Goal: Check status: Check status

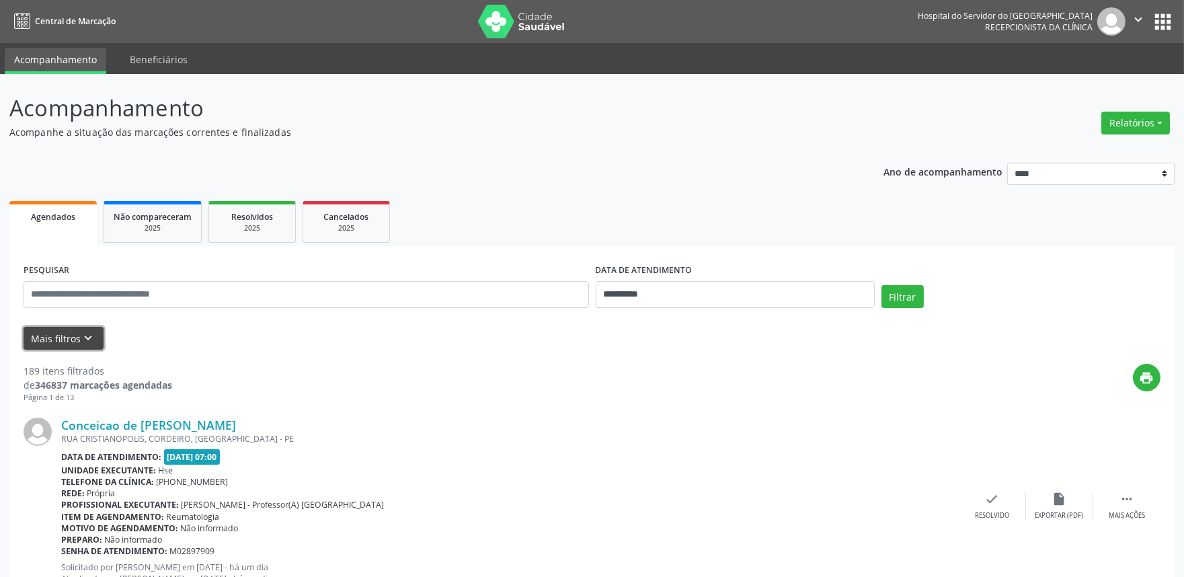
click at [89, 335] on icon "keyboard_arrow_down" at bounding box center [88, 338] width 15 height 15
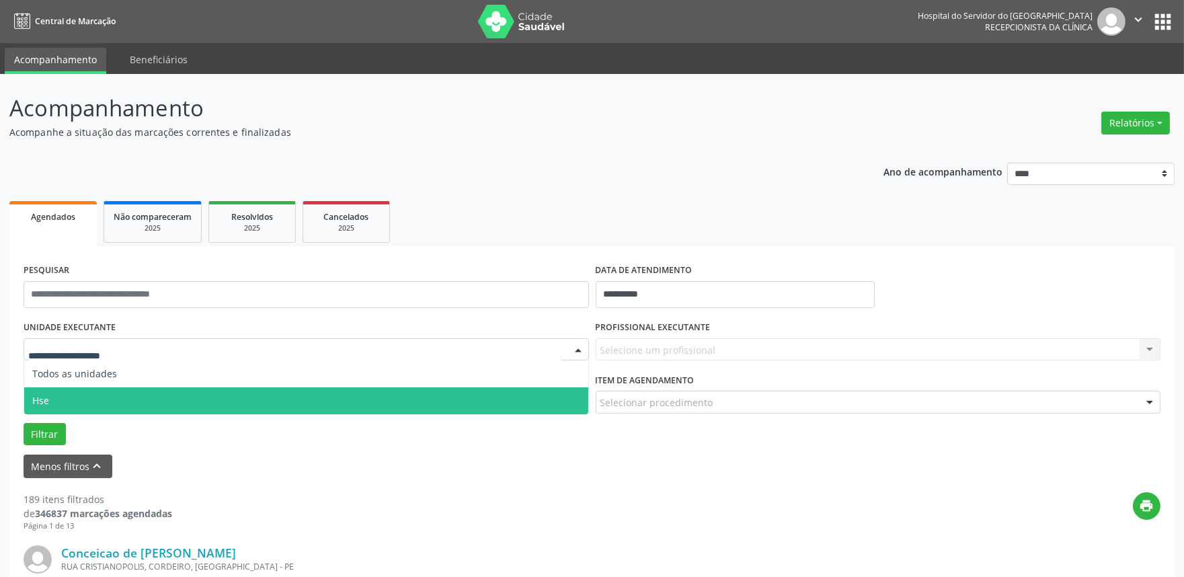
click at [68, 402] on span "Hse" at bounding box center [306, 400] width 564 height 27
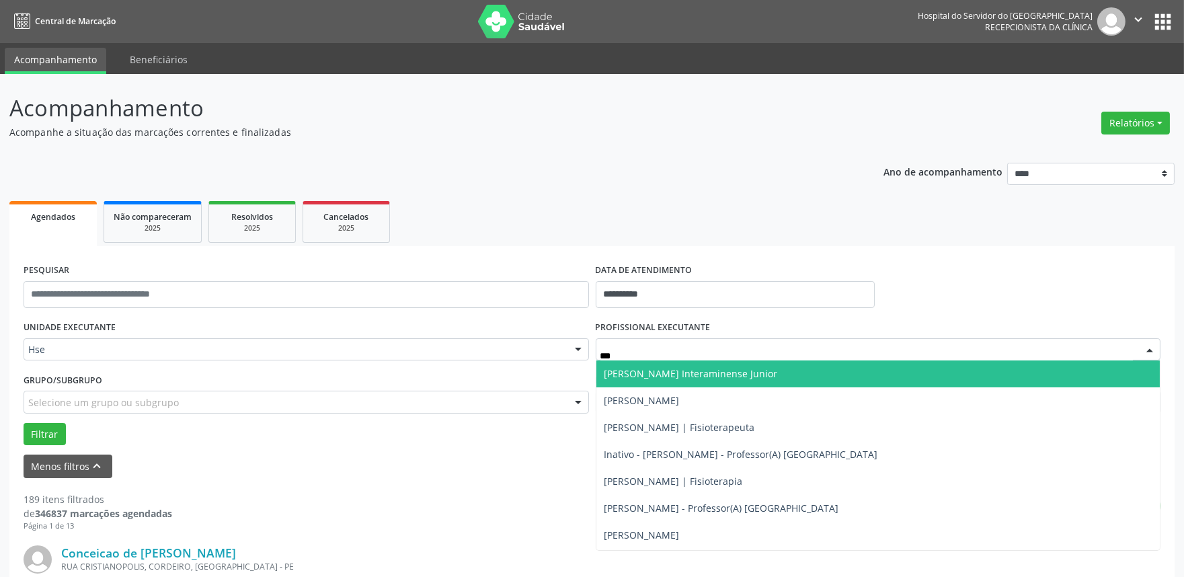
type input "****"
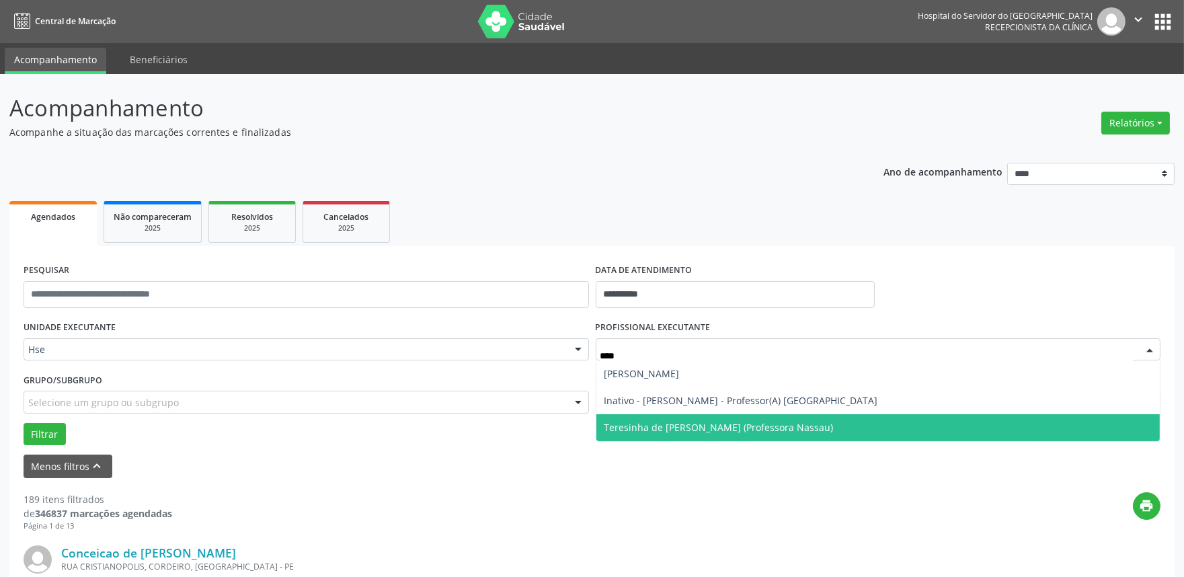
click at [702, 429] on span "Teresinha de [PERSON_NAME] (Professora Nassau)" at bounding box center [719, 427] width 229 height 13
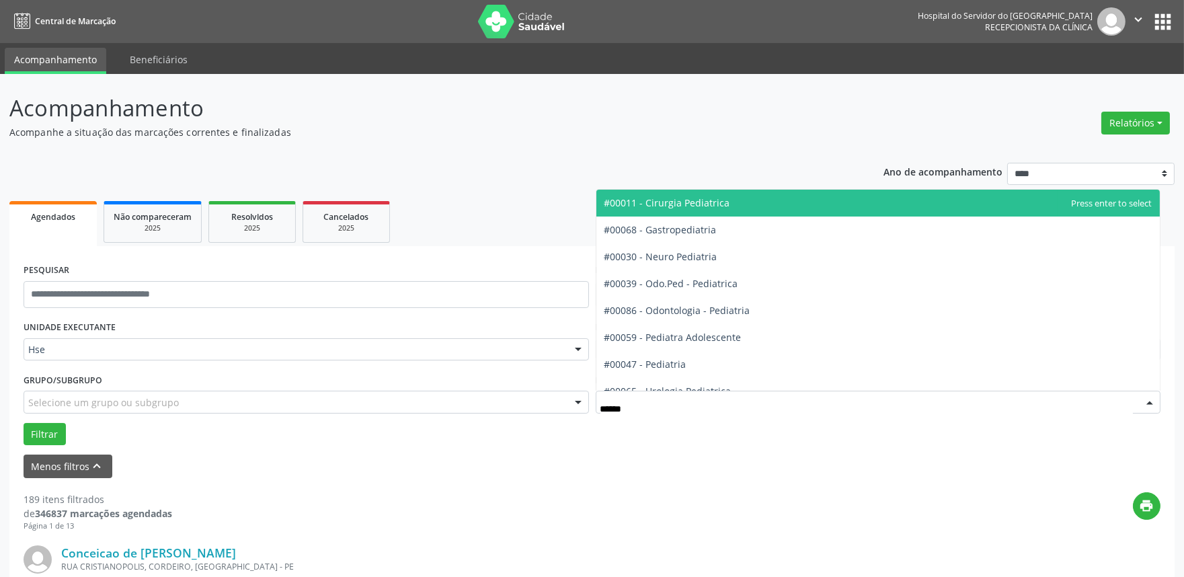
type input "*******"
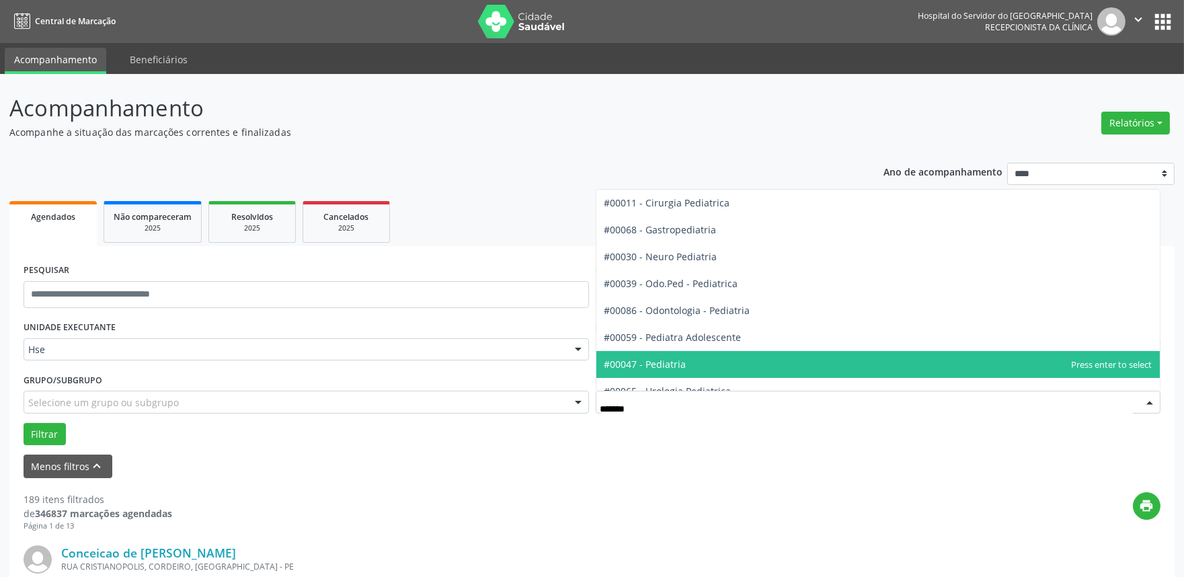
click at [676, 361] on span "#00047 - Pediatria" at bounding box center [646, 364] width 82 height 13
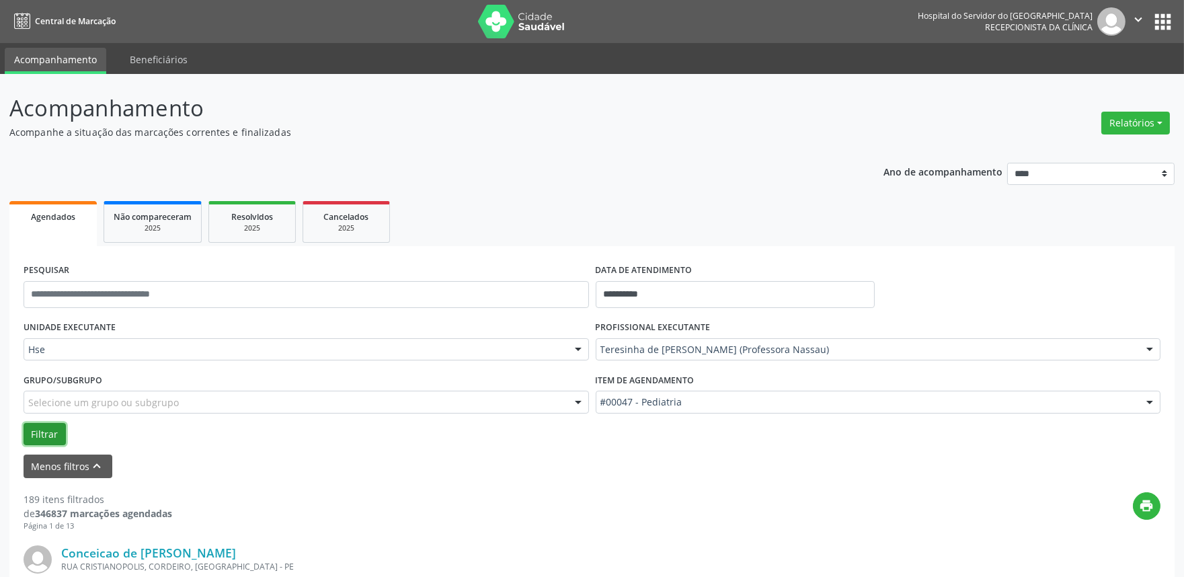
click at [52, 432] on button "Filtrar" at bounding box center [45, 434] width 42 height 23
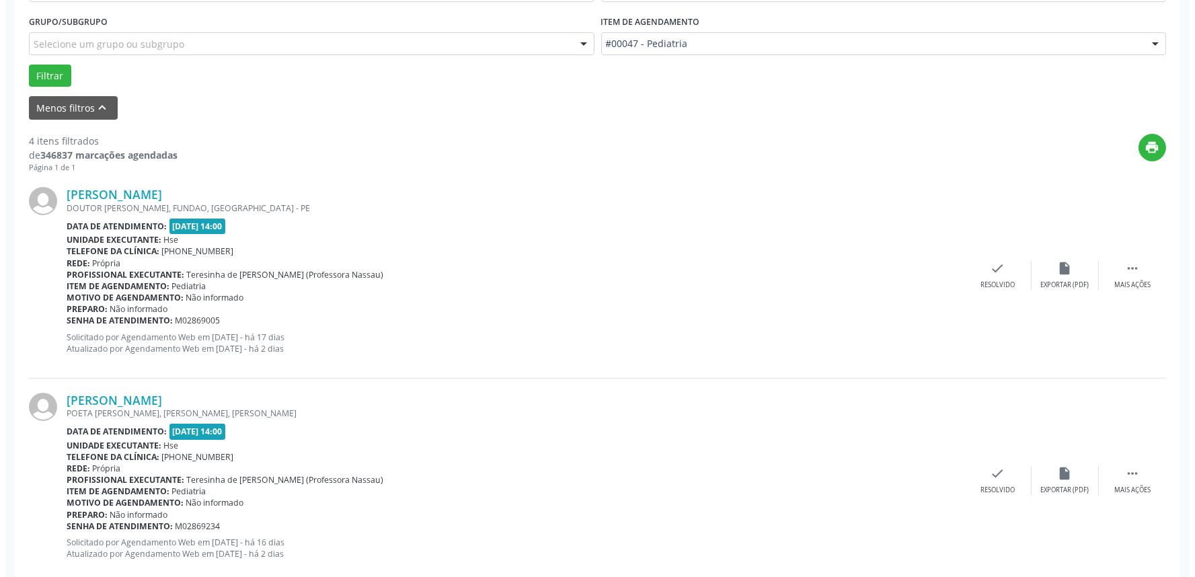
scroll to position [373, 0]
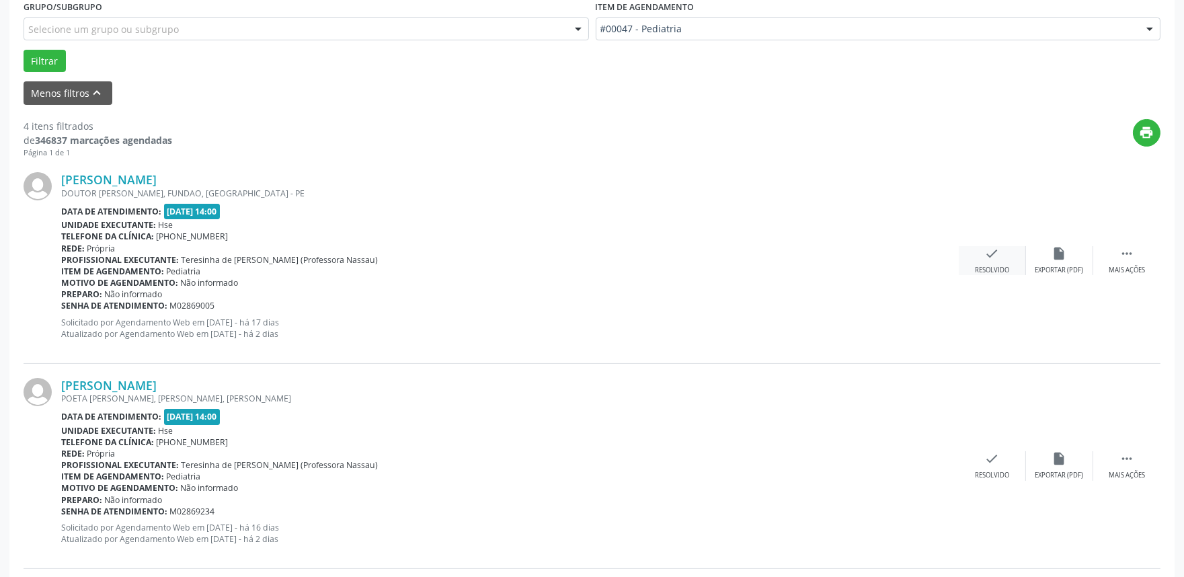
click at [990, 259] on icon "check" at bounding box center [992, 253] width 15 height 15
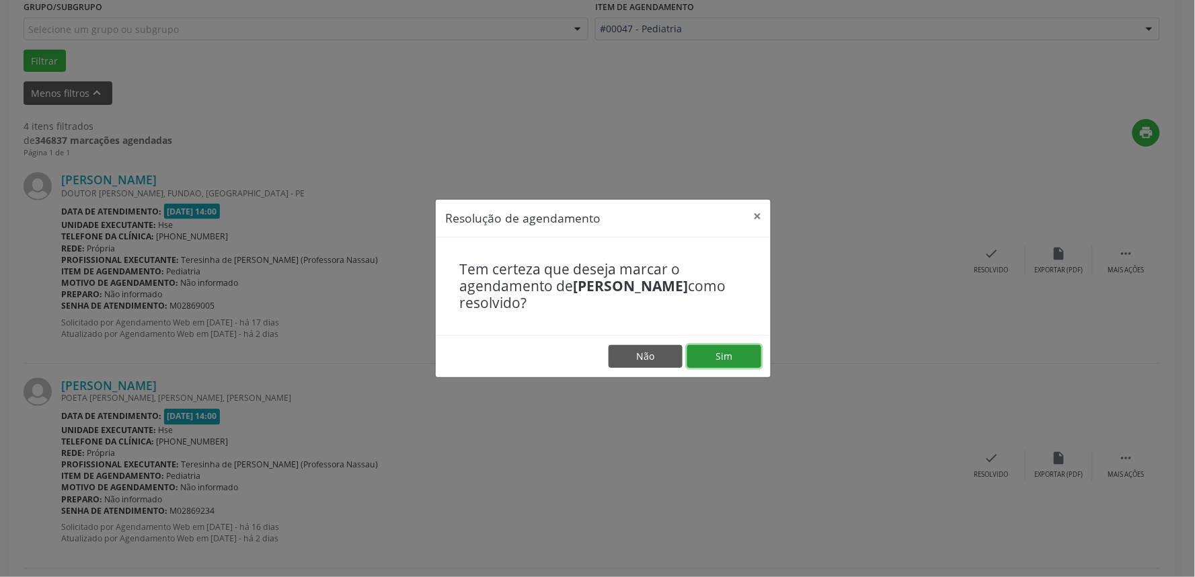
click at [724, 350] on button "Sim" at bounding box center [724, 356] width 74 height 23
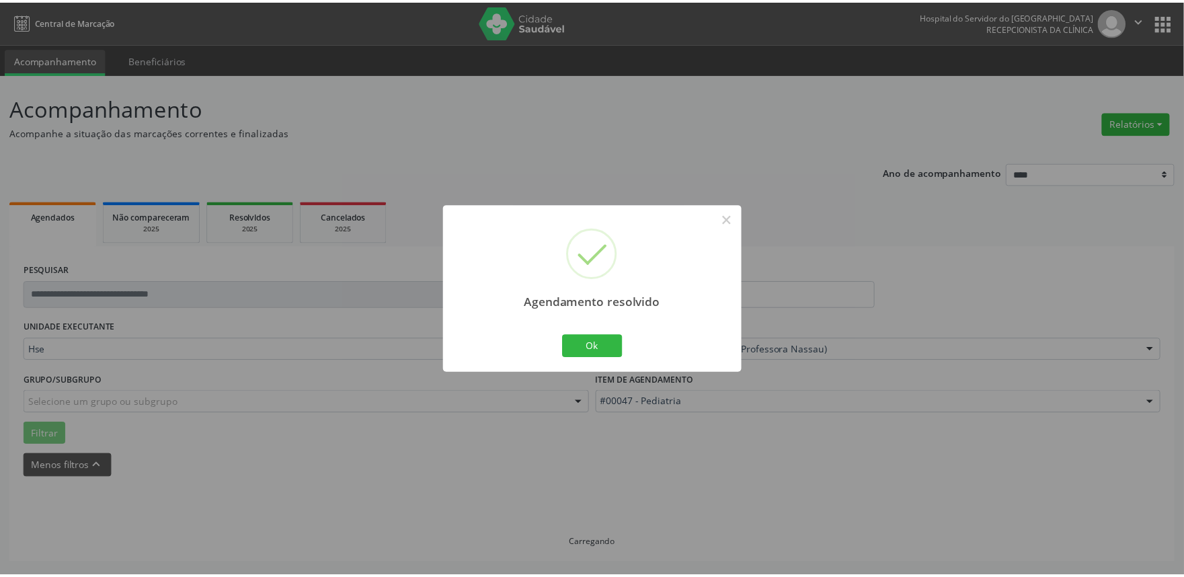
scroll to position [0, 0]
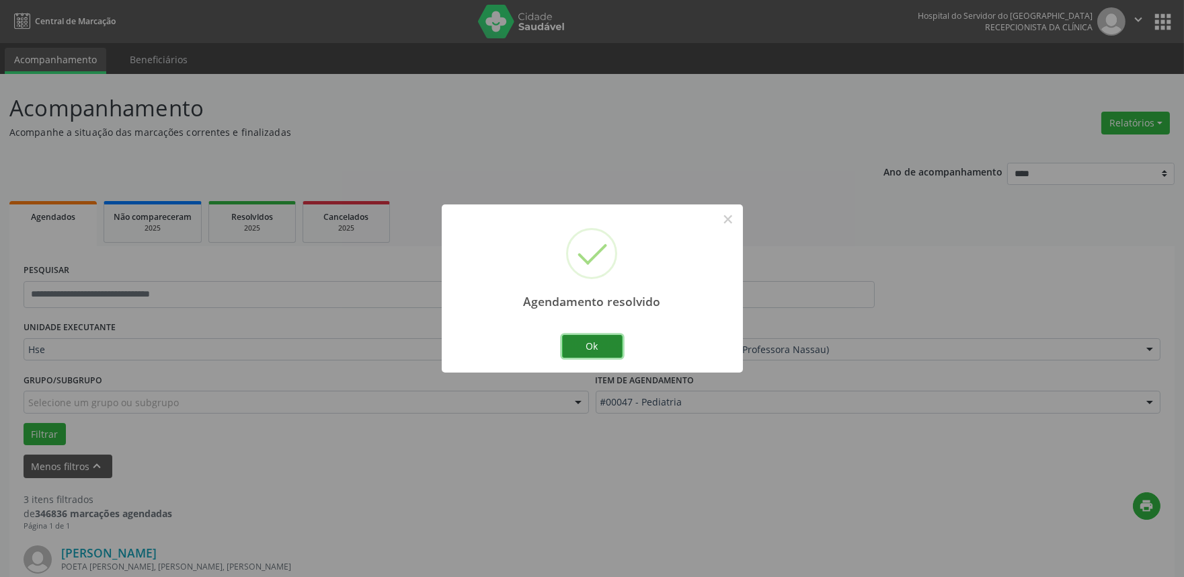
click at [582, 342] on button "Ok" at bounding box center [592, 346] width 61 height 23
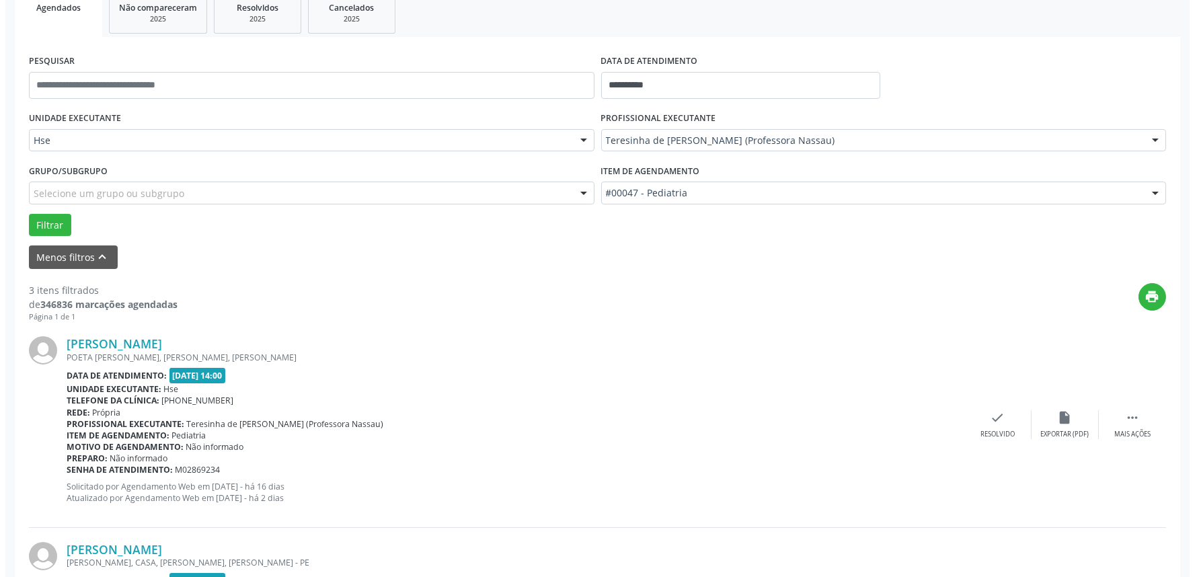
scroll to position [224, 0]
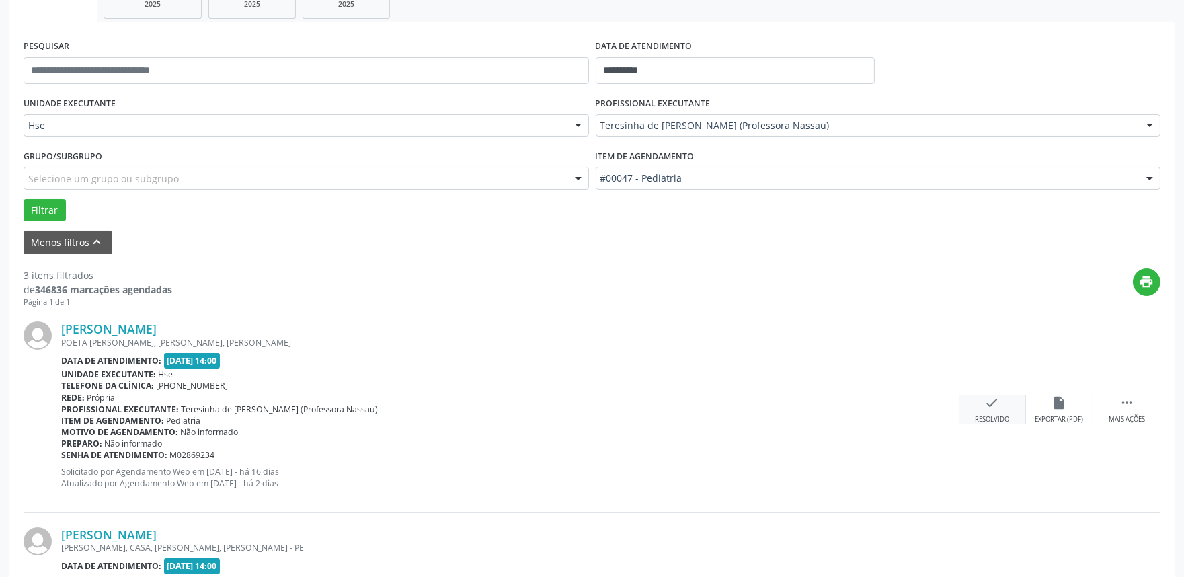
click at [990, 402] on icon "check" at bounding box center [992, 402] width 15 height 15
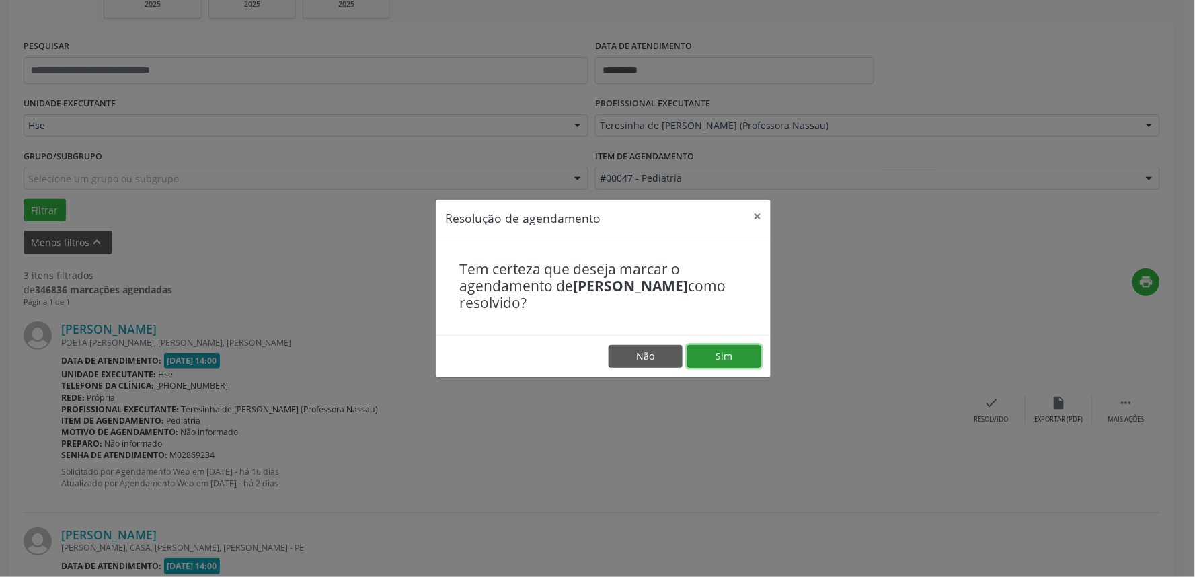
click at [706, 347] on button "Sim" at bounding box center [724, 356] width 74 height 23
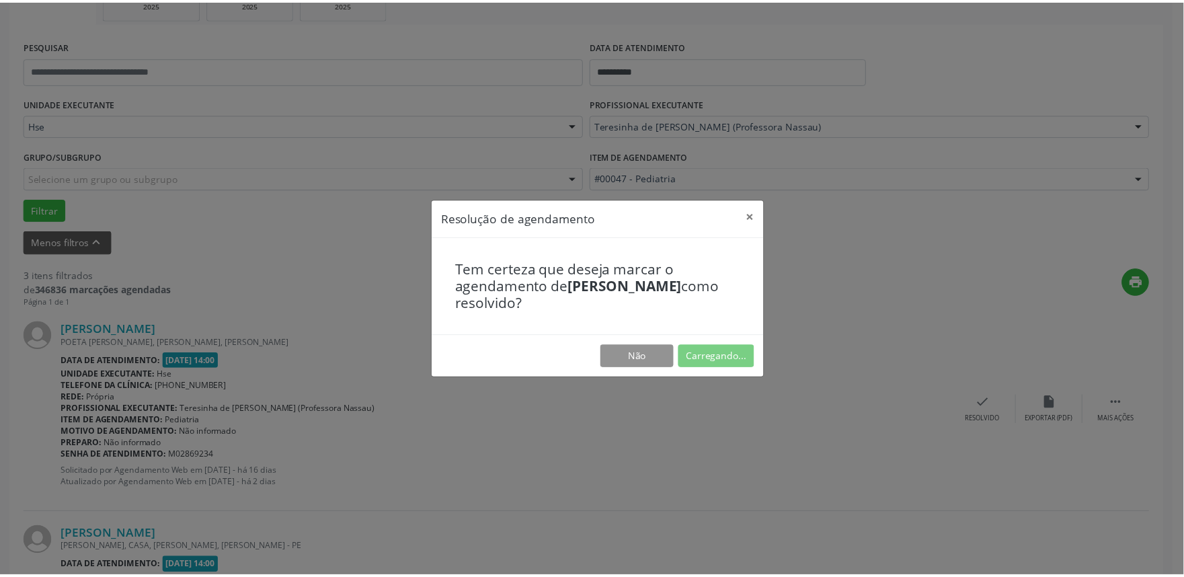
scroll to position [0, 0]
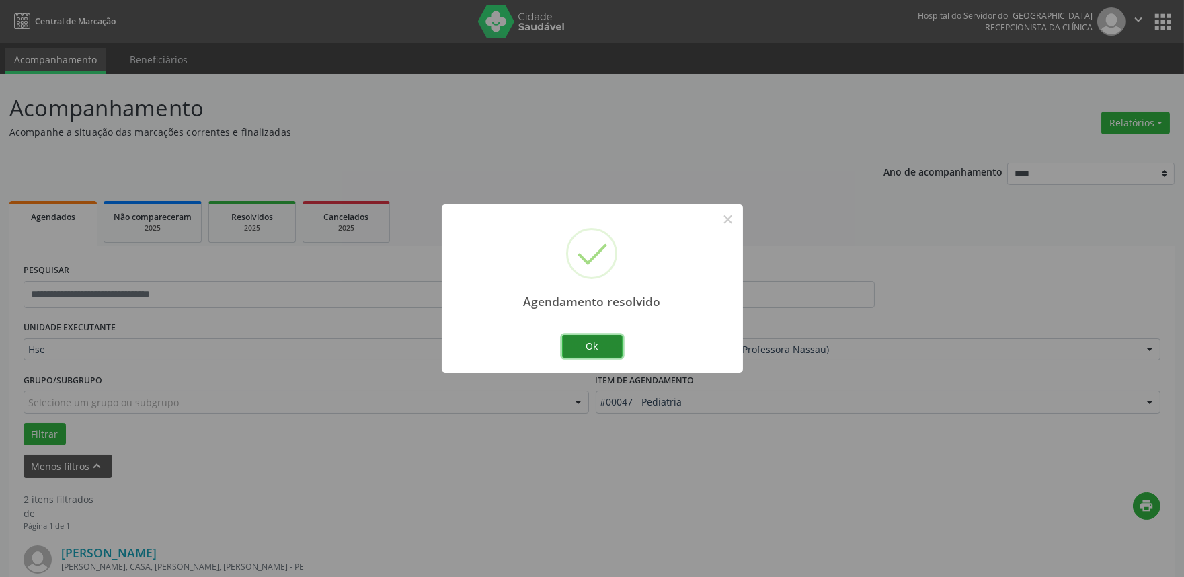
click at [603, 347] on button "Ok" at bounding box center [592, 346] width 61 height 23
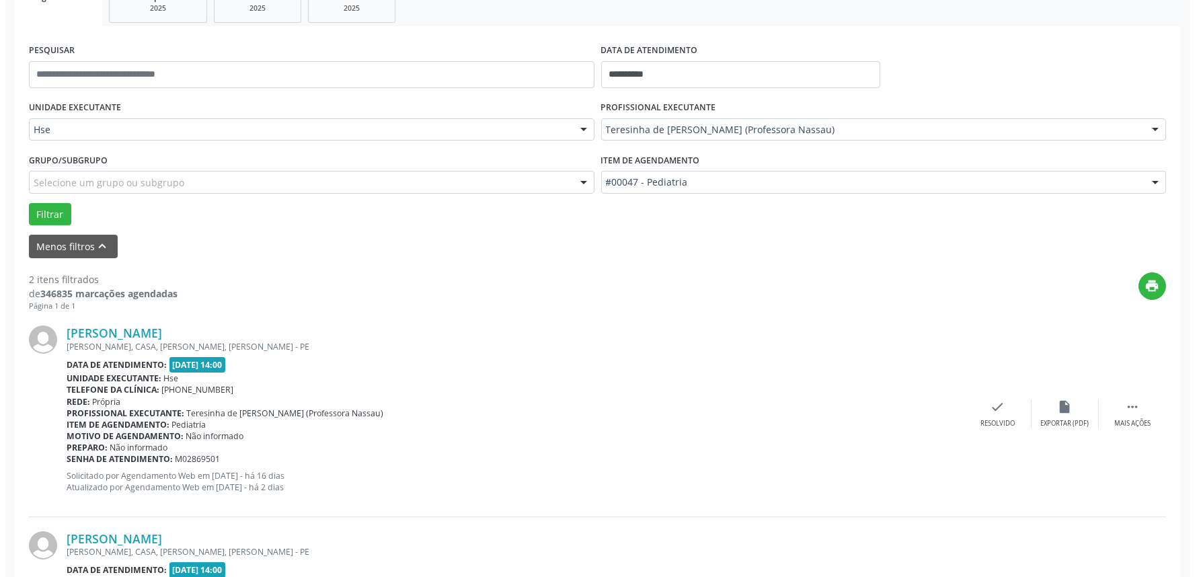
scroll to position [224, 0]
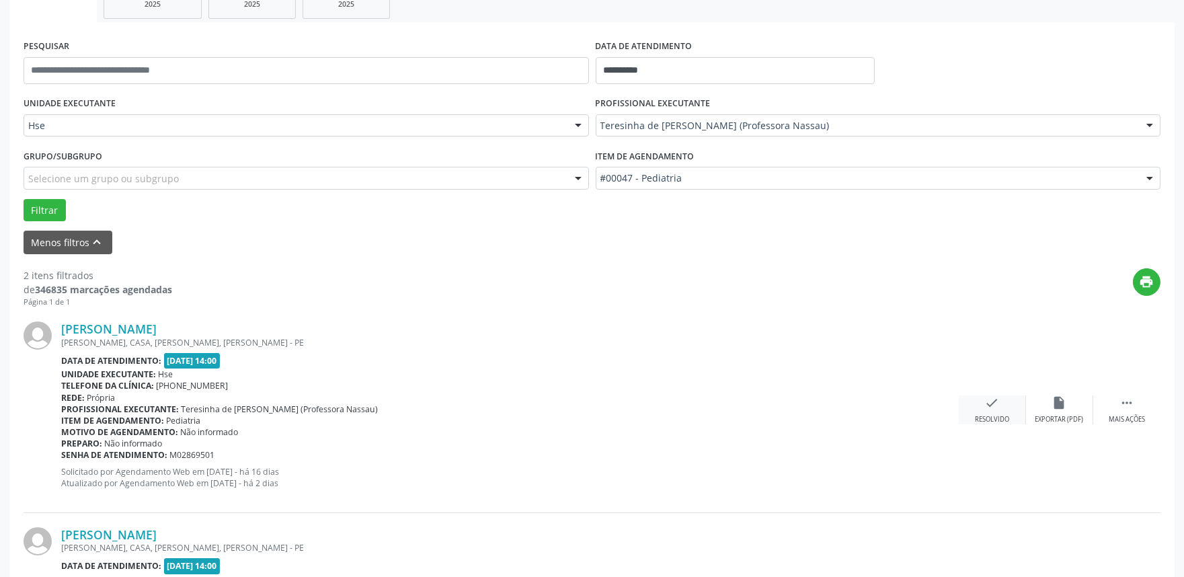
click at [999, 404] on icon "check" at bounding box center [992, 402] width 15 height 15
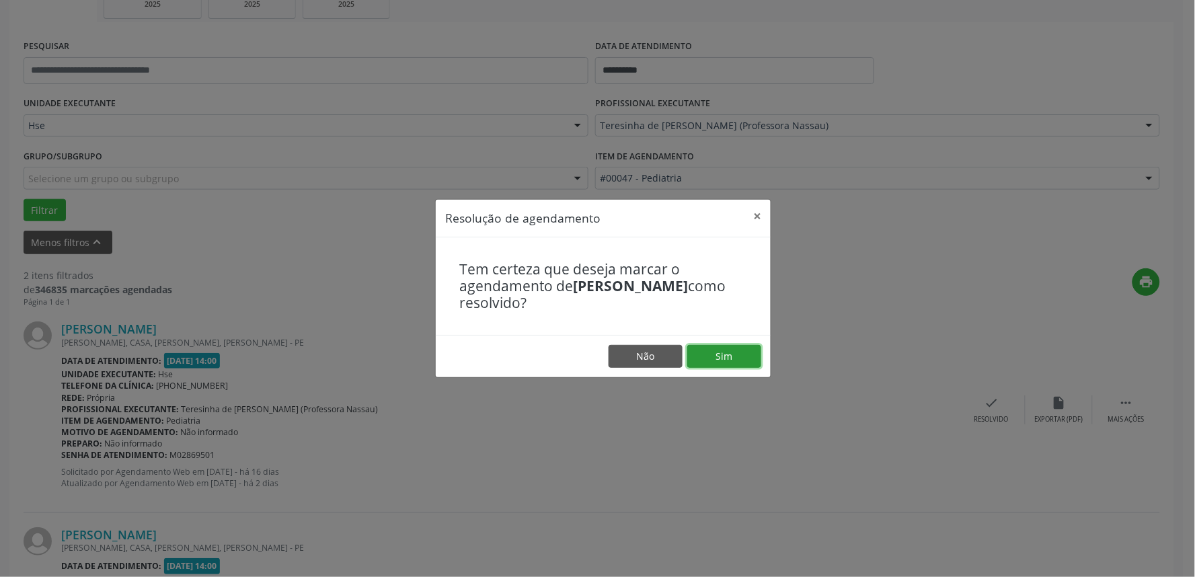
click at [721, 361] on button "Sim" at bounding box center [724, 356] width 74 height 23
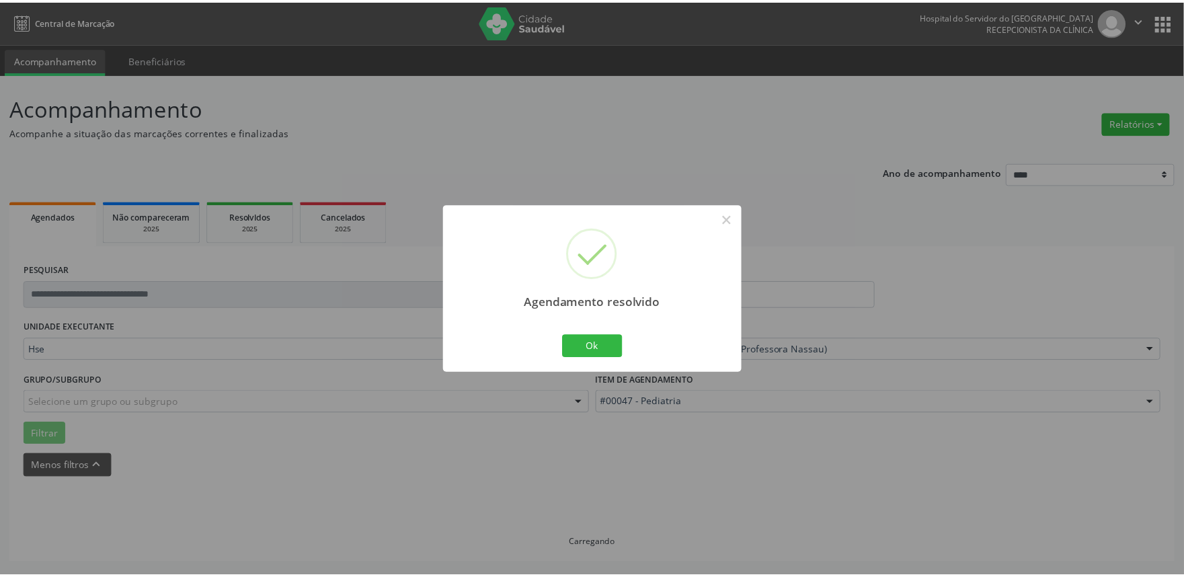
scroll to position [0, 0]
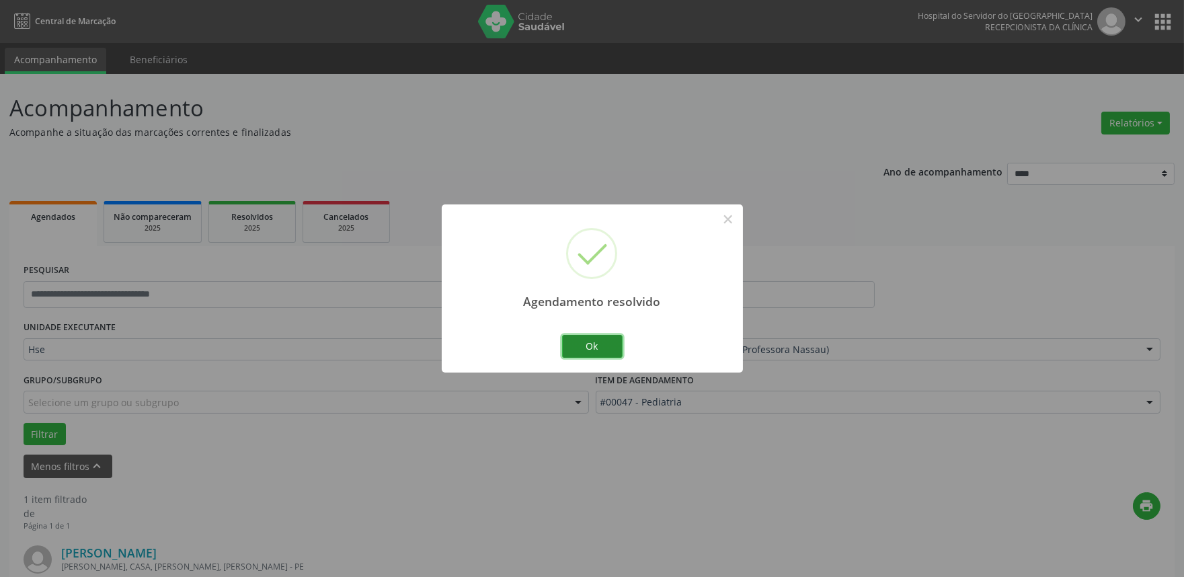
click at [612, 344] on button "Ok" at bounding box center [592, 346] width 61 height 23
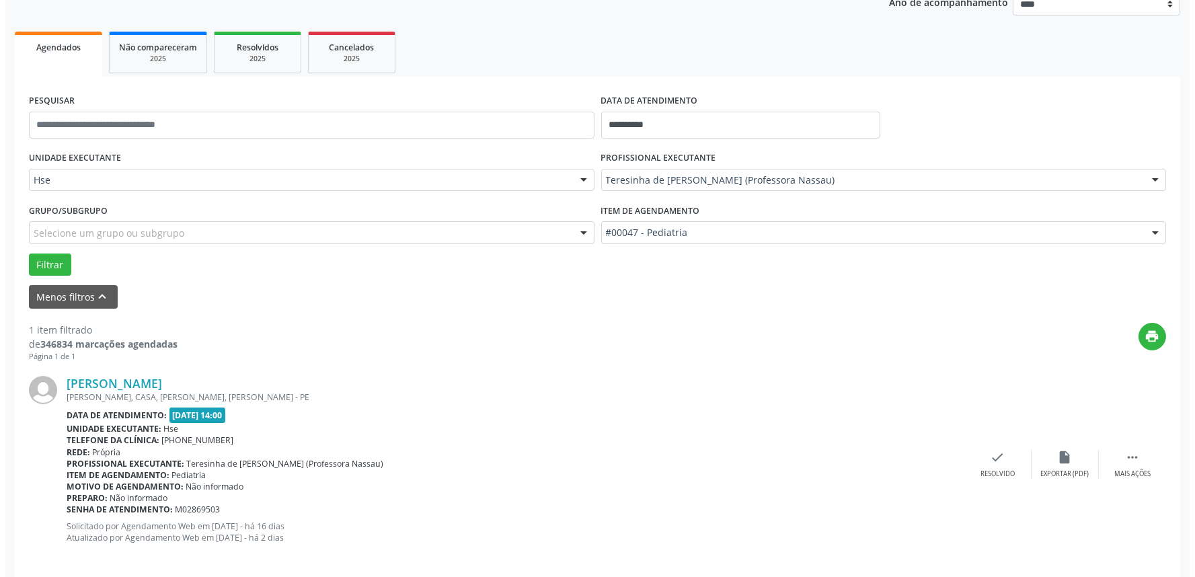
scroll to position [182, 0]
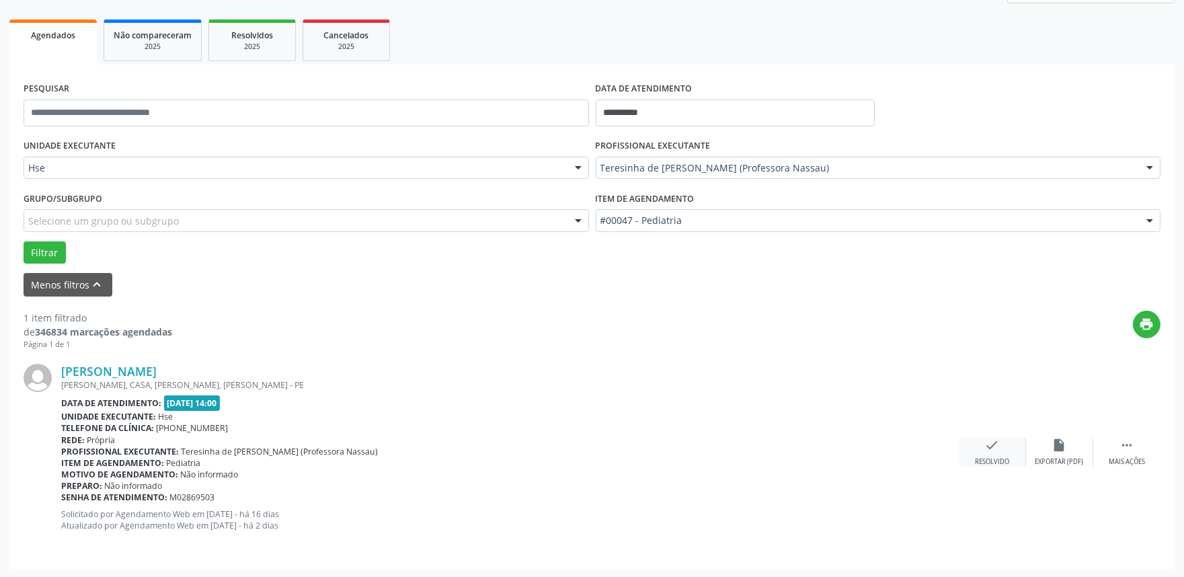
click at [989, 445] on icon "check" at bounding box center [992, 445] width 15 height 15
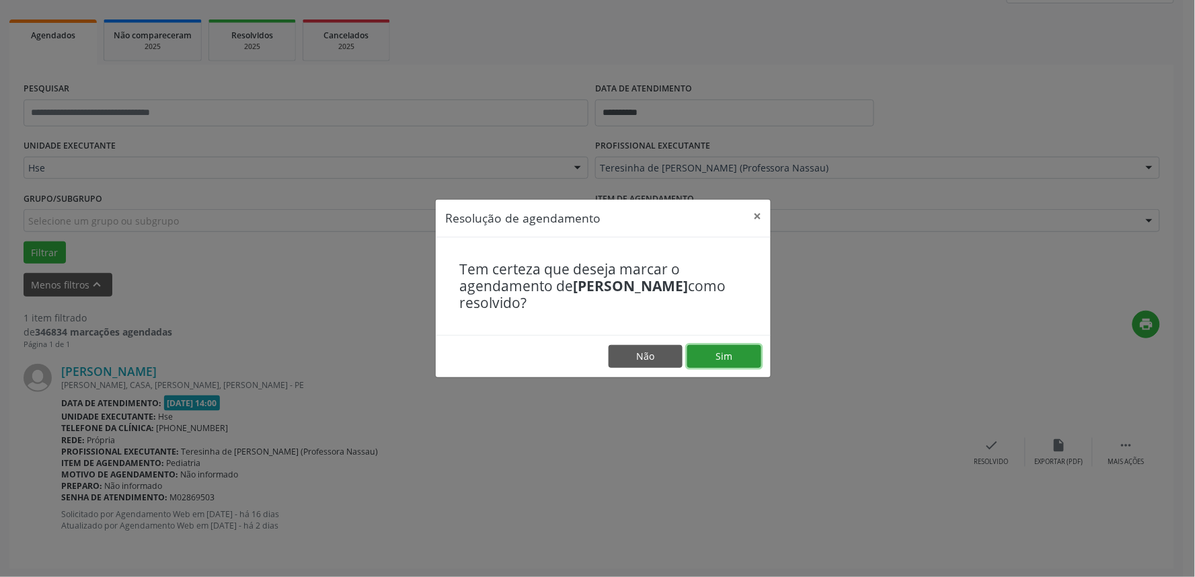
click at [744, 358] on button "Sim" at bounding box center [724, 356] width 74 height 23
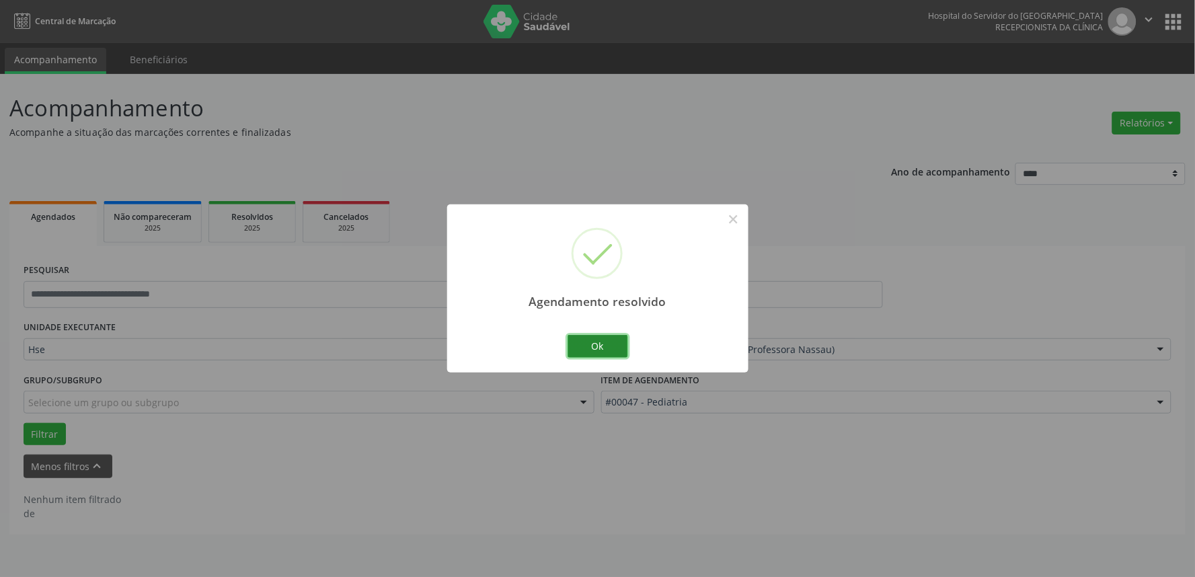
click at [603, 346] on button "Ok" at bounding box center [598, 346] width 61 height 23
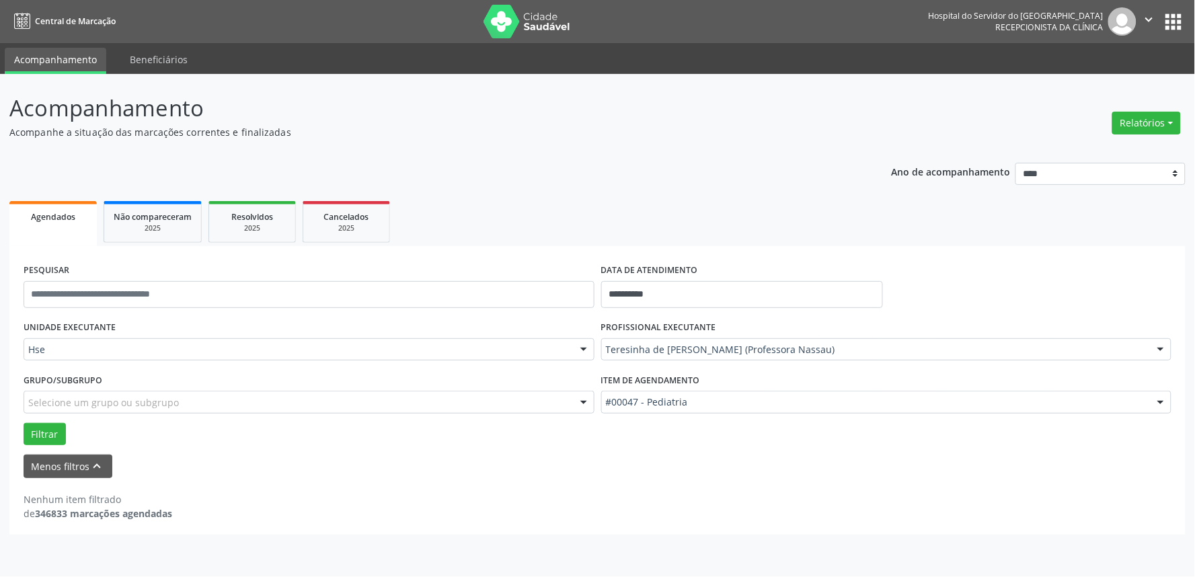
click at [537, 126] on p "Acompanhe a situação das marcações correntes e finalizadas" at bounding box center [420, 132] width 823 height 14
